Goal: Navigation & Orientation: Understand site structure

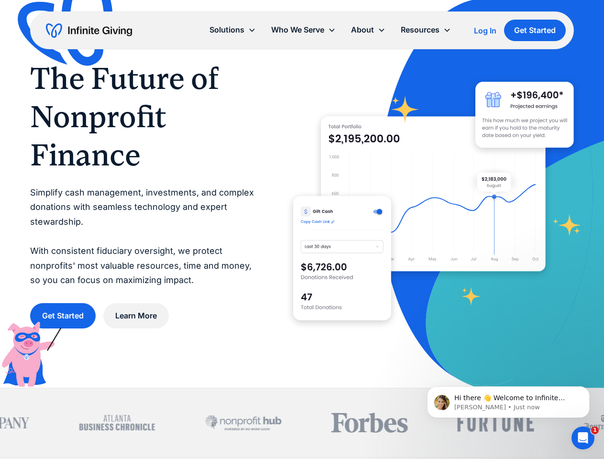
click at [384, 30] on icon at bounding box center [382, 30] width 8 height 8
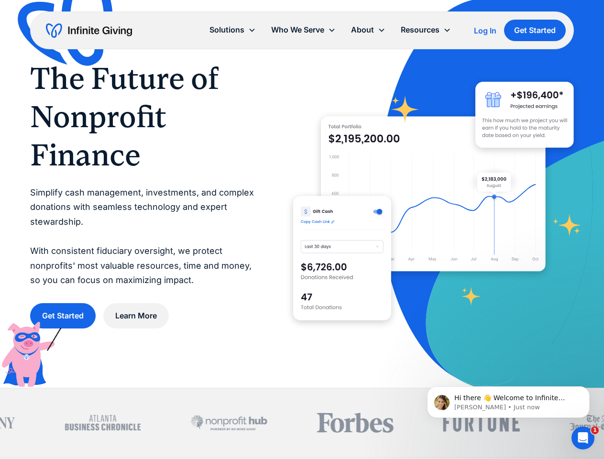
click at [233, 30] on div "Solutions" at bounding box center [227, 29] width 35 height 13
click at [303, 30] on div "Who We Serve" at bounding box center [297, 29] width 53 height 13
click at [368, 30] on div "About" at bounding box center [362, 29] width 23 height 13
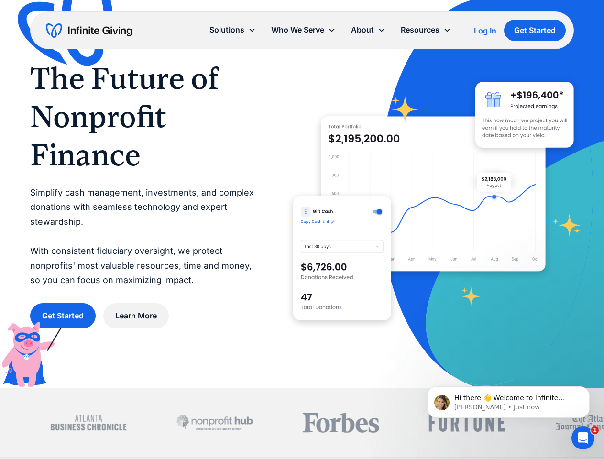
click at [426, 30] on div "Resources" at bounding box center [420, 29] width 39 height 13
click at [509, 402] on p "Hi there 👋 Welcome to Infinite Giving. If you have any questions, just reply to…" at bounding box center [516, 399] width 123 height 10
click at [592, 390] on div at bounding box center [302, 423] width 604 height 69
